Goal: Transaction & Acquisition: Purchase product/service

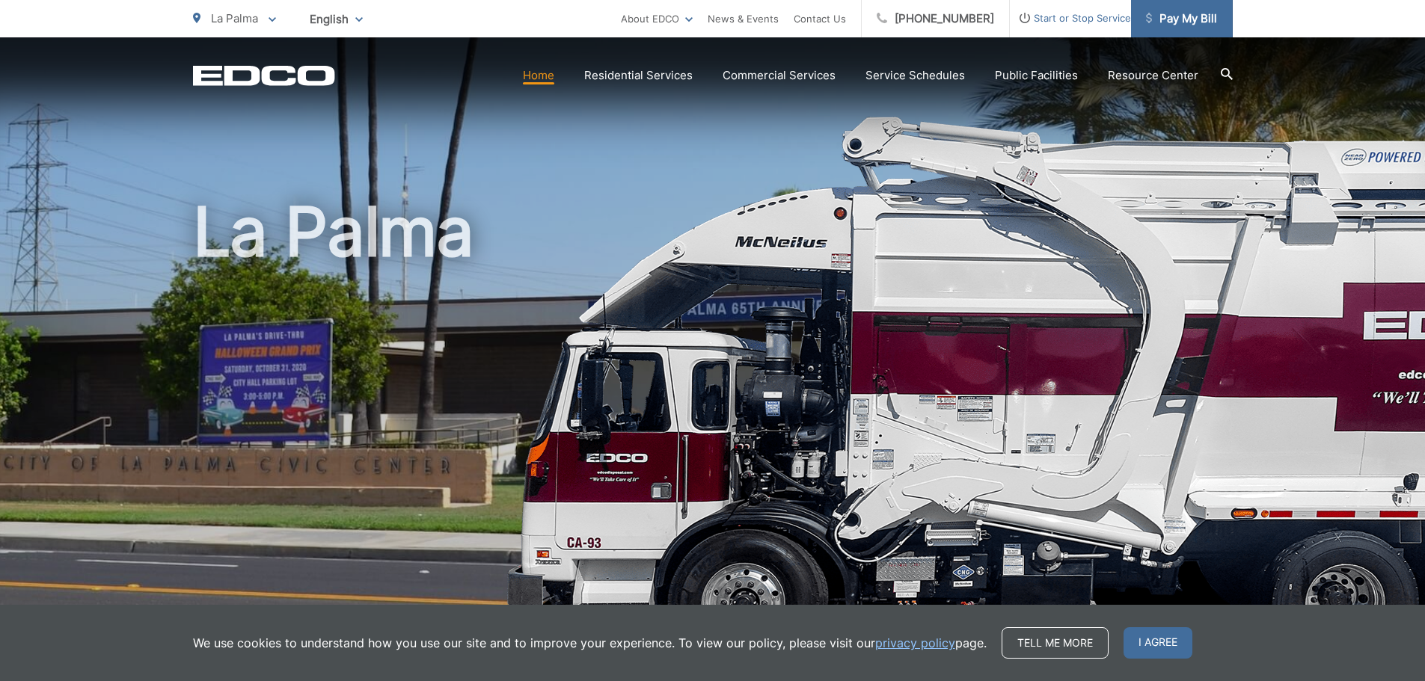
click at [1170, 20] on span "Pay My Bill" at bounding box center [1181, 19] width 71 height 18
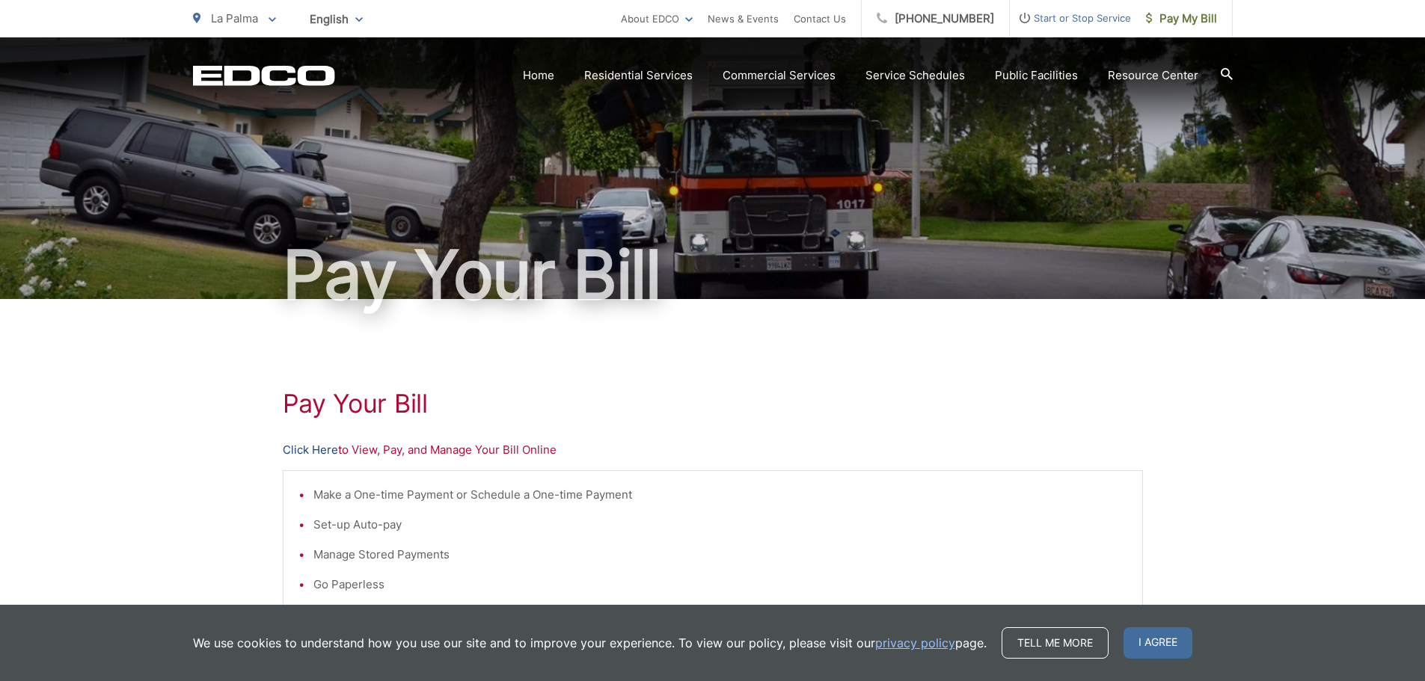
click at [322, 455] on link "Click Here" at bounding box center [310, 450] width 55 height 18
